Goal: Find contact information: Find contact information

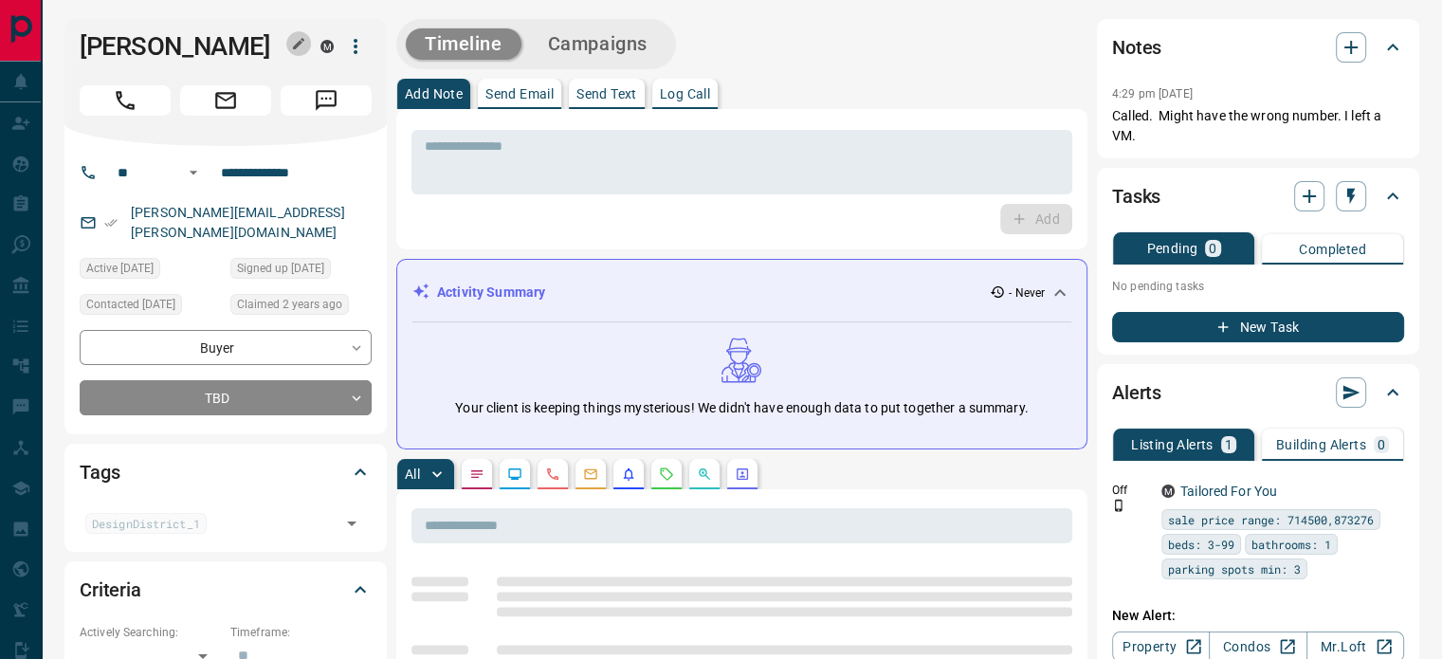
click at [297, 45] on icon "button" at bounding box center [298, 43] width 11 height 11
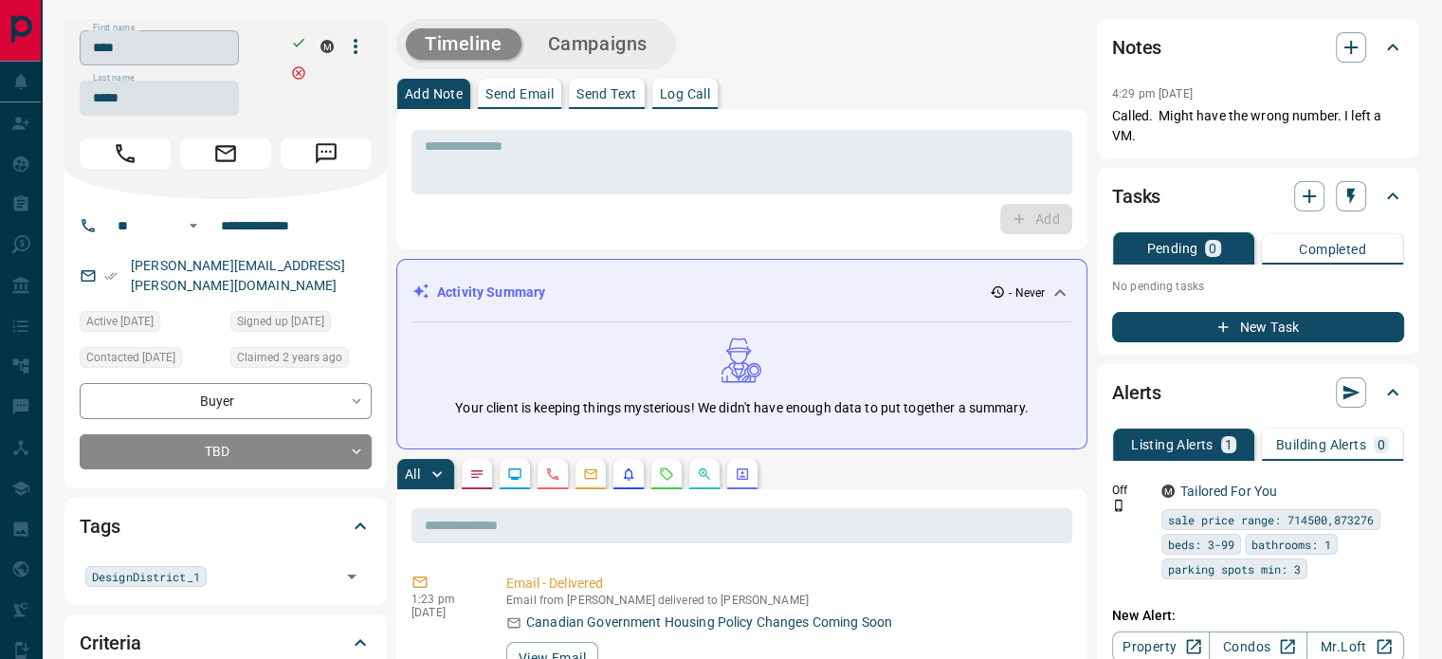
drag, startPoint x: 297, startPoint y: 45, endPoint x: 210, endPoint y: 61, distance: 87.6
click at [210, 61] on input "****" at bounding box center [159, 47] width 159 height 35
click at [136, 86] on input "*****" at bounding box center [159, 98] width 159 height 35
click at [312, 227] on input "**********" at bounding box center [287, 225] width 148 height 30
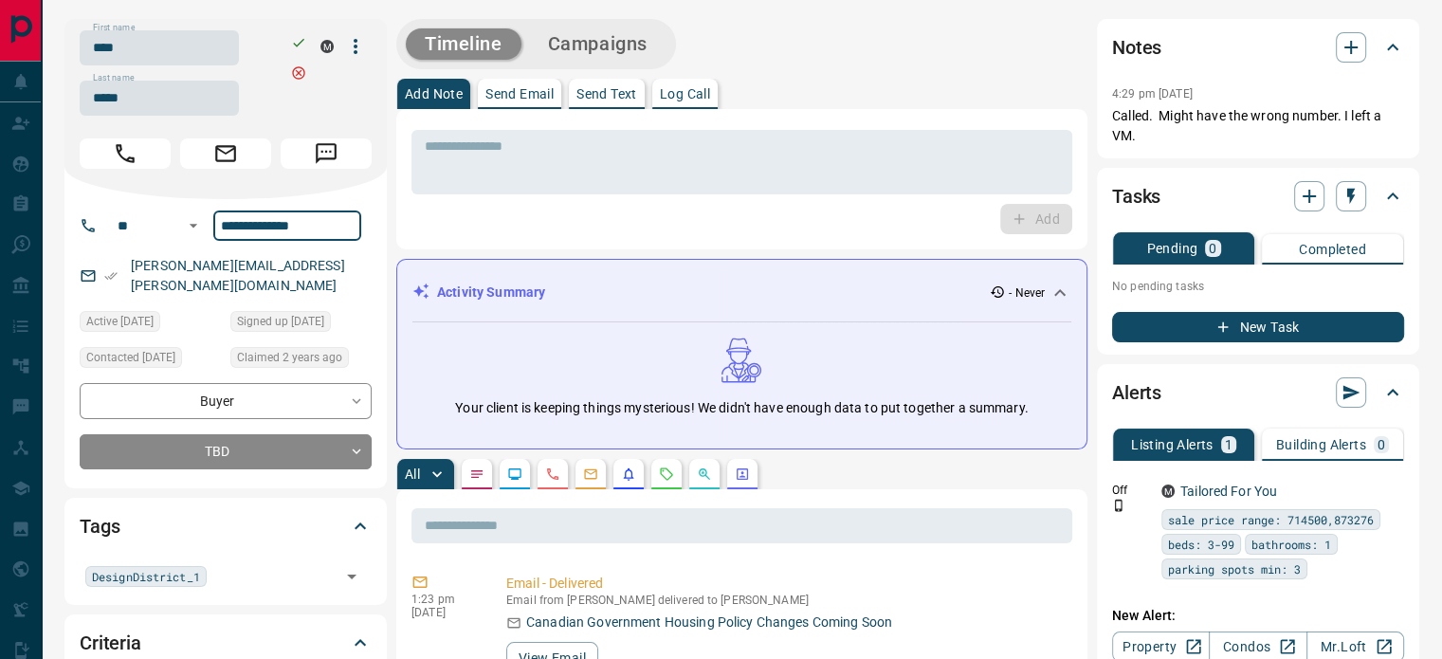
click at [318, 265] on div "[PERSON_NAME][EMAIL_ADDRESS][PERSON_NAME][DOMAIN_NAME]" at bounding box center [226, 275] width 292 height 51
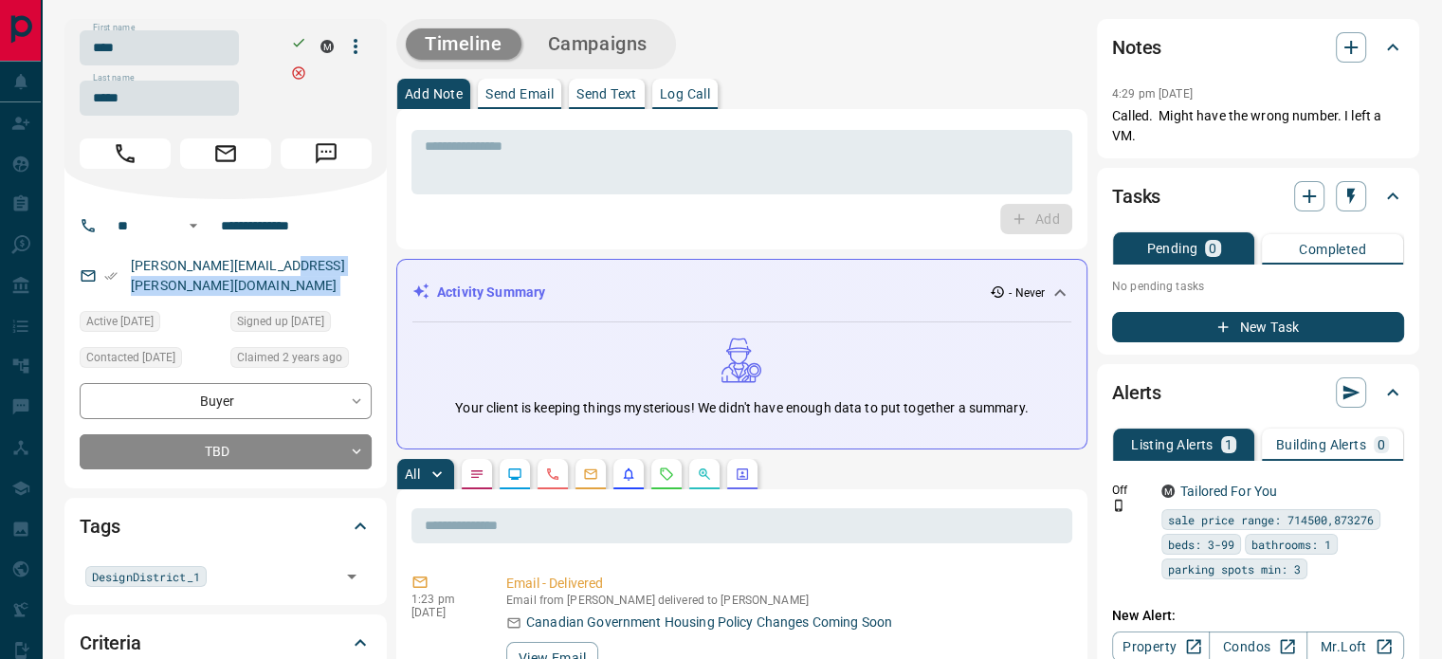
click at [318, 265] on div "[PERSON_NAME][EMAIL_ADDRESS][PERSON_NAME][DOMAIN_NAME]" at bounding box center [226, 275] width 292 height 51
copy link "[PERSON_NAME][EMAIL_ADDRESS][PERSON_NAME][DOMAIN_NAME]"
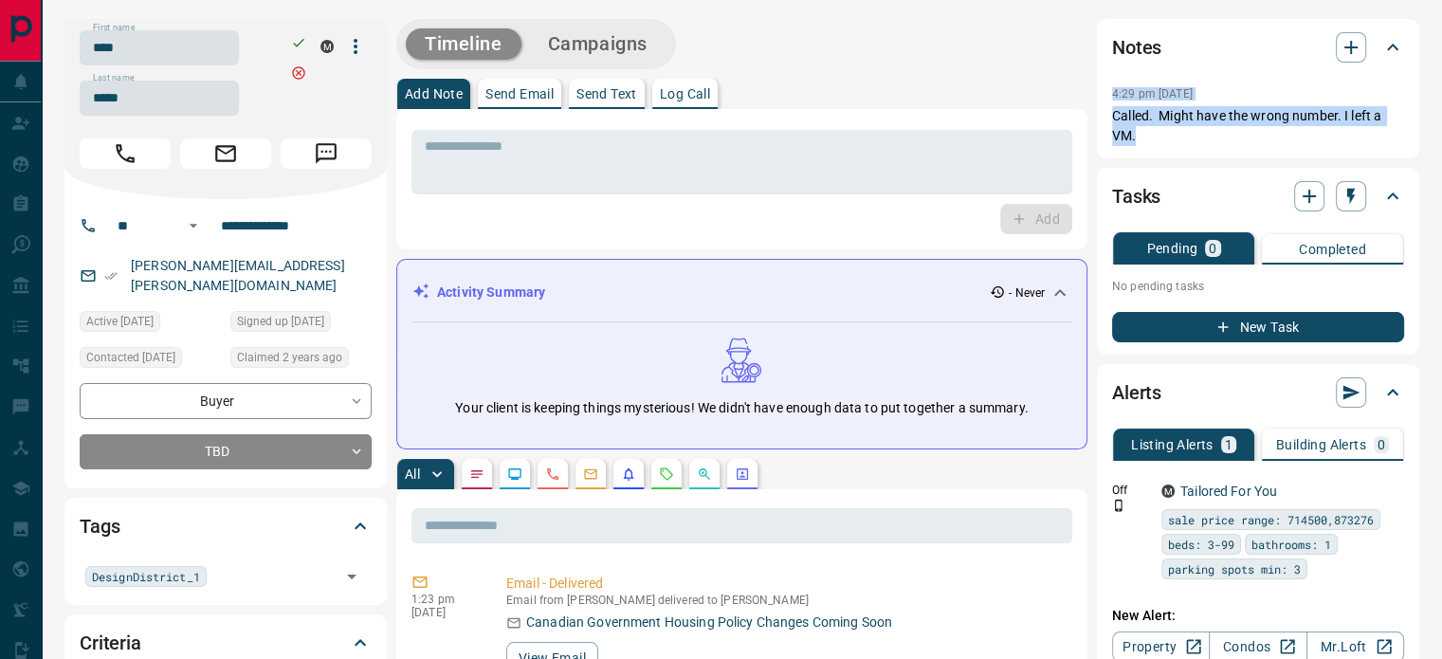
copy div "4:29 pm [DATE] Pin Called. Might have the wrong number. I left a VM."
drag, startPoint x: 1171, startPoint y: 136, endPoint x: 1102, endPoint y: 101, distance: 76.3
click at [1102, 101] on div "Notes 4:29 pm [DATE] Called. Might have the wrong number. I left a VM." at bounding box center [1258, 88] width 322 height 139
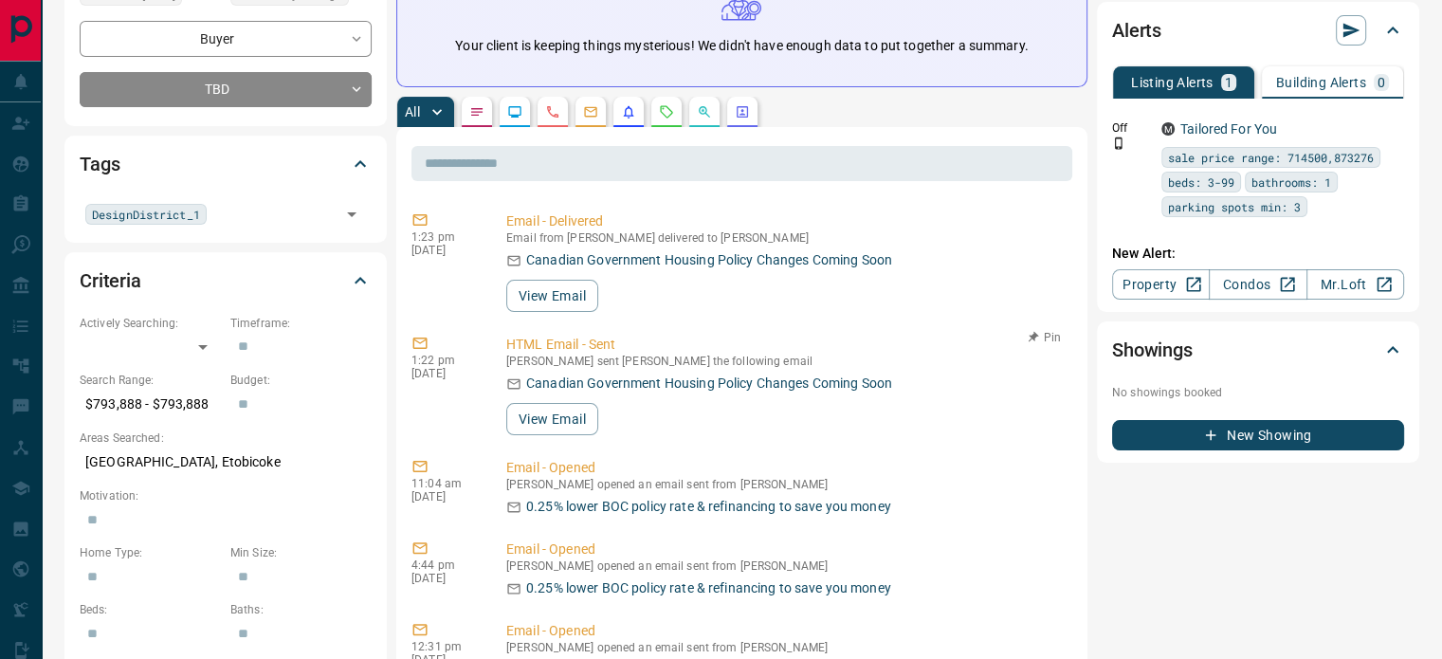
scroll to position [379, 0]
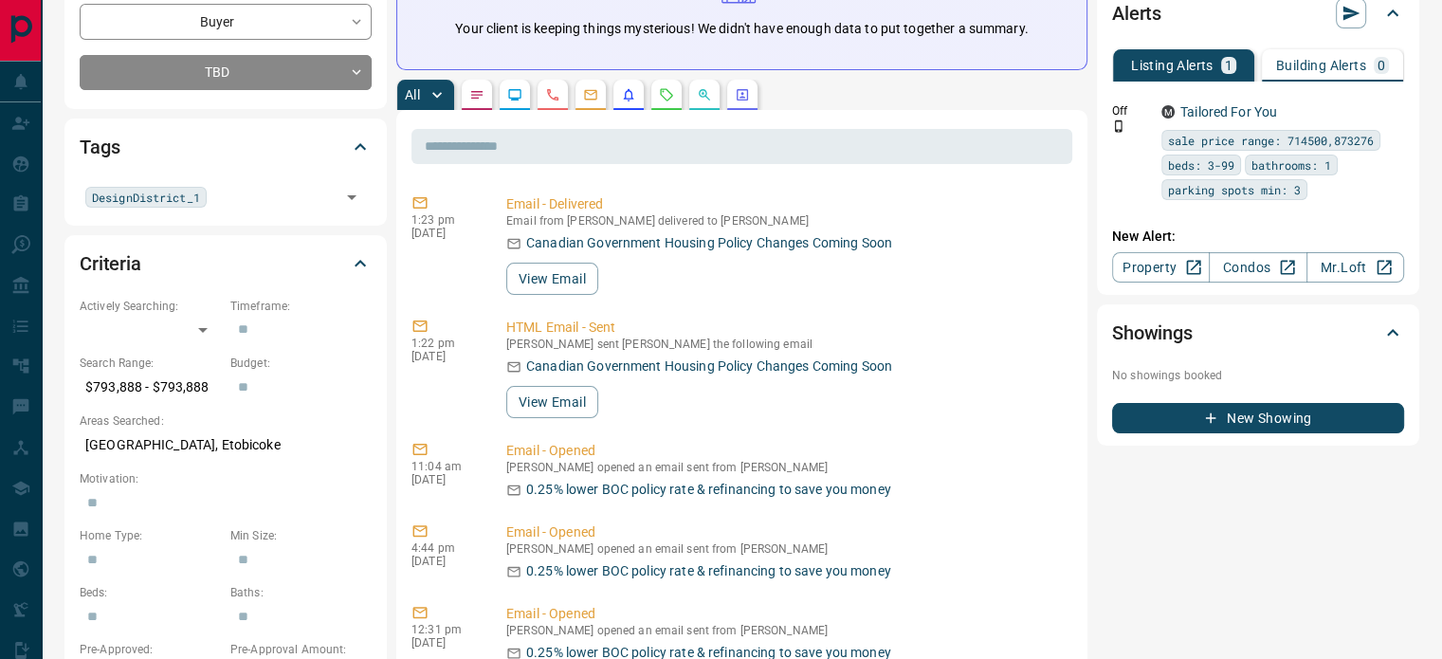
click at [173, 429] on p "[GEOGRAPHIC_DATA], Etobicoke" at bounding box center [226, 444] width 292 height 31
copy p "[GEOGRAPHIC_DATA], Etobicoke"
click at [555, 94] on icon "Calls" at bounding box center [552, 94] width 15 height 15
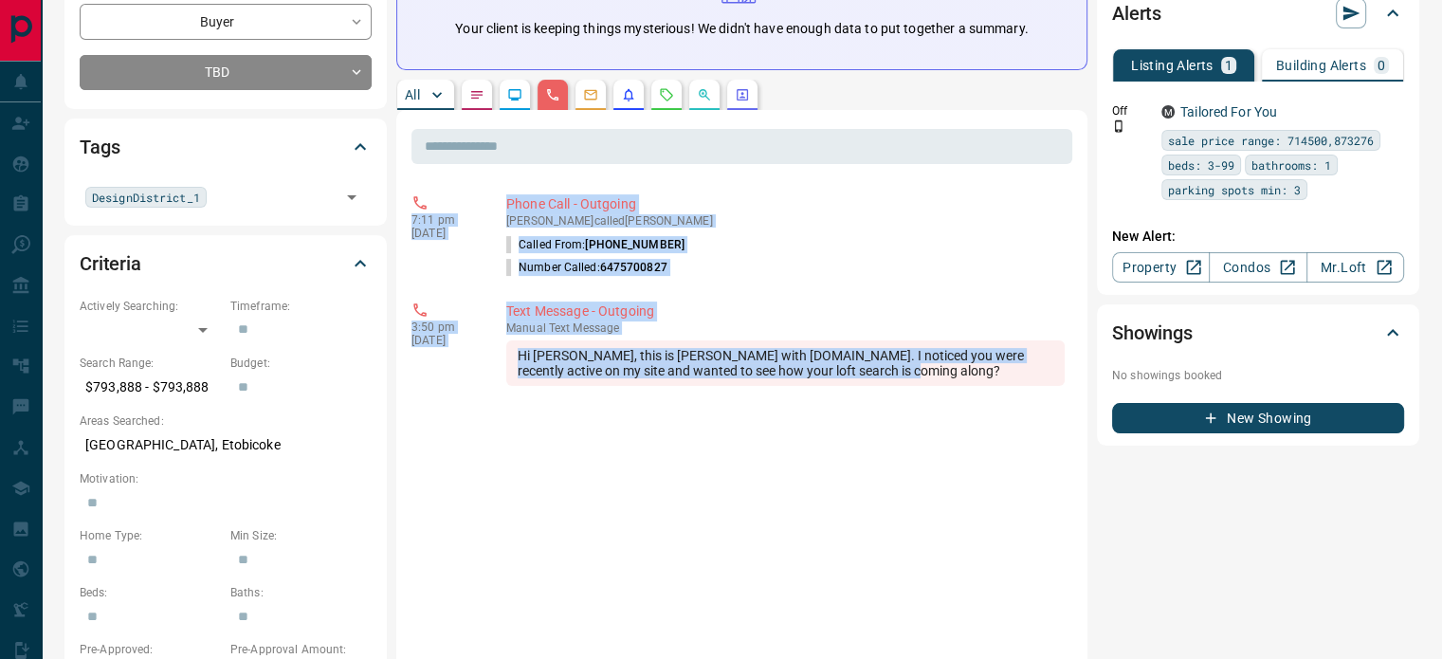
copy div "7:11 pm [DATE] Phone Call - Outgoing [PERSON_NAME] called [PERSON_NAME] Called …"
drag, startPoint x: 902, startPoint y: 373, endPoint x: 401, endPoint y: 209, distance: 527.6
